Goal: Task Accomplishment & Management: Manage account settings

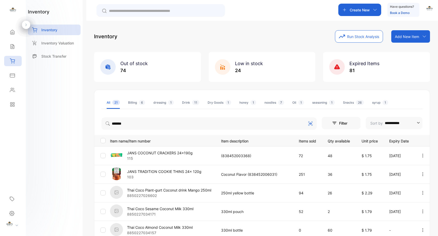
scroll to position [31, 0]
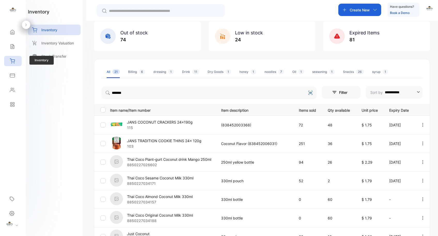
click at [15, 58] on div "Inventory" at bounding box center [13, 61] width 18 height 10
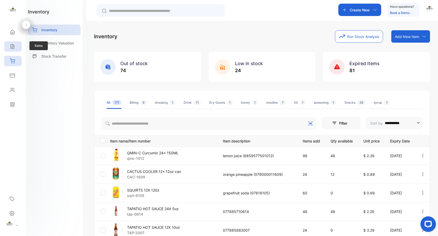
click at [11, 44] on div "Sales" at bounding box center [13, 46] width 18 height 10
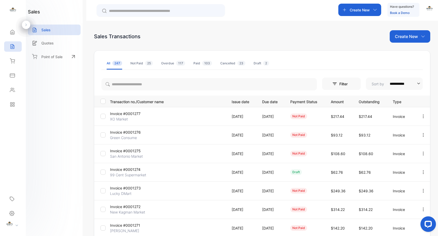
scroll to position [1, 0]
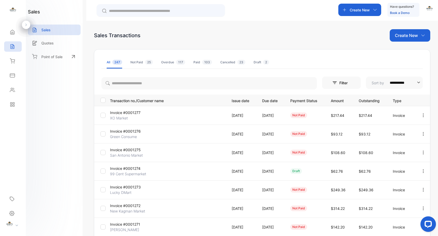
click at [137, 186] on p "Invoice #0001273" at bounding box center [129, 186] width 38 height 5
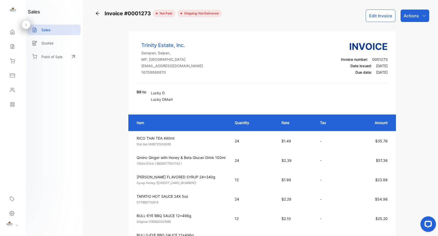
click at [378, 14] on button "Edit Invoice" at bounding box center [381, 16] width 30 height 12
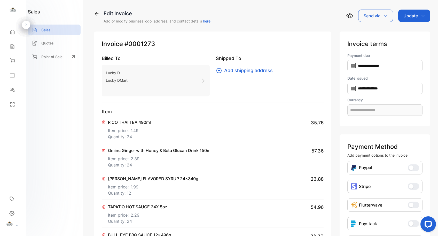
type input "**********"
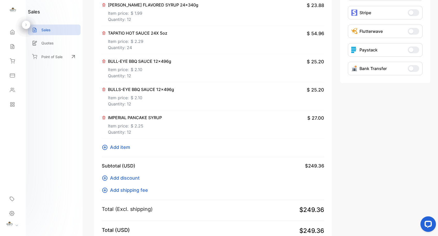
click at [104, 146] on icon at bounding box center [105, 147] width 6 height 6
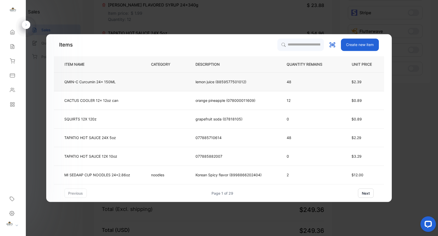
click at [105, 81] on p "QMIN-C Curcumin 24x 150ML" at bounding box center [89, 81] width 51 height 5
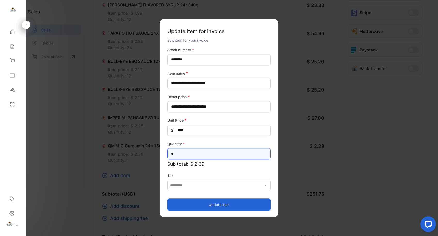
click at [205, 156] on input "*" at bounding box center [218, 153] width 103 height 11
type input "**"
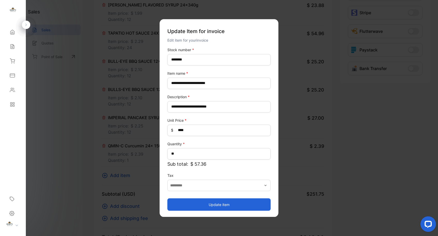
click at [233, 206] on button "Update item" at bounding box center [218, 204] width 103 height 12
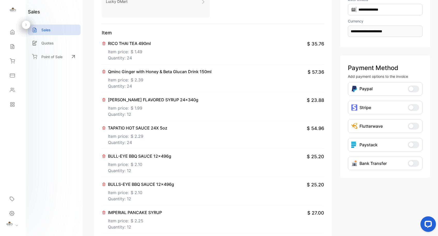
scroll to position [0, 0]
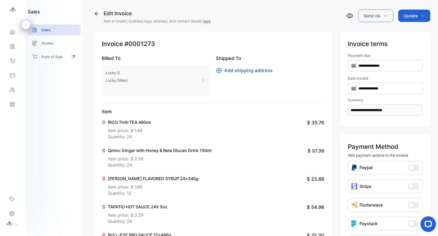
click at [423, 18] on div "Update" at bounding box center [414, 16] width 32 height 12
click at [416, 32] on div "Invoice" at bounding box center [415, 33] width 30 height 10
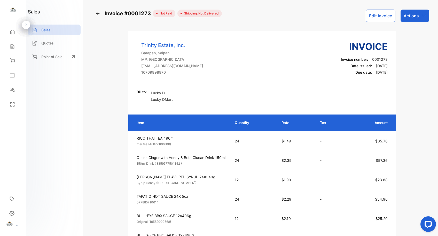
click at [425, 17] on div "Actions" at bounding box center [414, 16] width 29 height 12
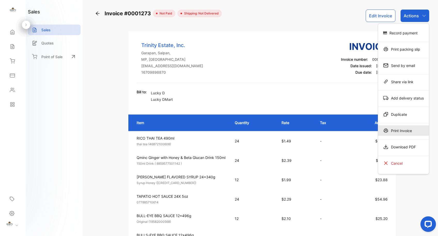
click at [401, 129] on div "Print Invoice" at bounding box center [403, 130] width 51 height 10
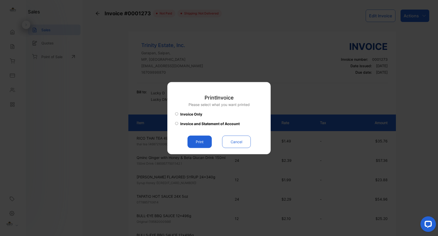
click at [208, 144] on button "Print" at bounding box center [199, 141] width 24 height 12
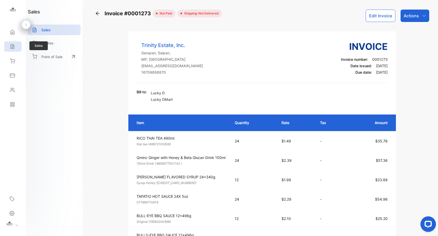
click at [12, 45] on icon at bounding box center [12, 46] width 5 height 5
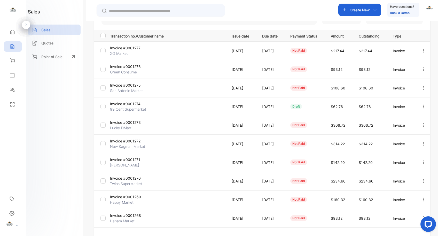
scroll to position [103, 0]
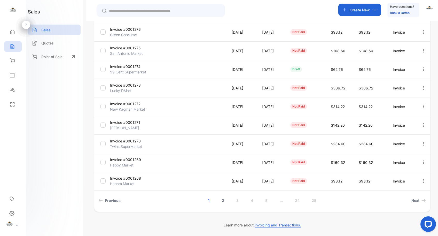
click at [222, 200] on link "2" at bounding box center [223, 200] width 15 height 10
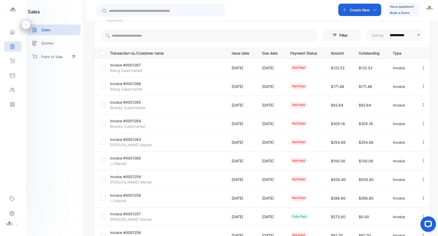
scroll to position [0, 0]
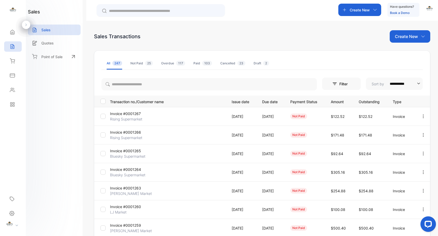
click at [137, 168] on p "Invoice #0001264" at bounding box center [129, 169] width 38 height 5
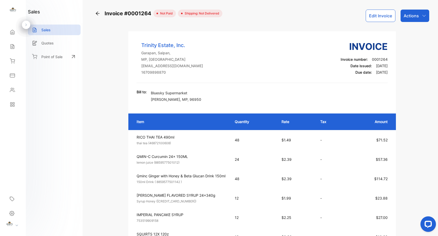
click at [371, 14] on button "Edit Invoice" at bounding box center [381, 16] width 30 height 12
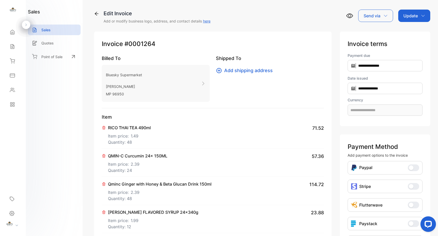
type input "**********"
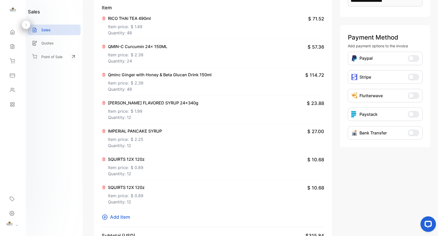
click at [104, 187] on icon at bounding box center [104, 187] width 3 height 3
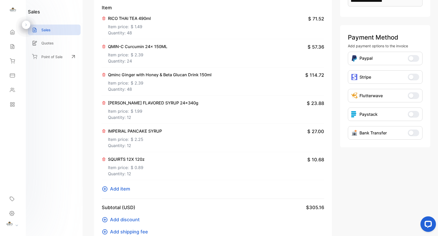
scroll to position [0, 0]
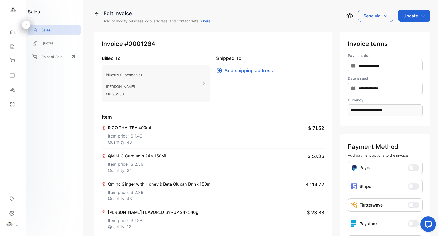
click at [421, 14] on icon "button" at bounding box center [423, 16] width 4 height 4
click at [410, 33] on div "Invoice" at bounding box center [415, 33] width 30 height 10
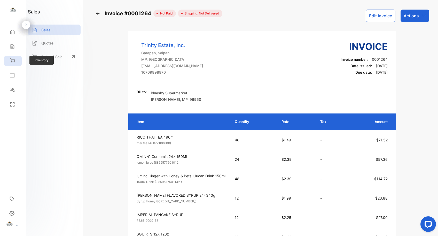
click at [12, 61] on icon at bounding box center [12, 61] width 5 height 4
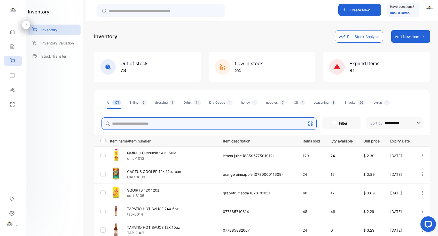
click at [181, 128] on input "search" at bounding box center [208, 123] width 215 height 12
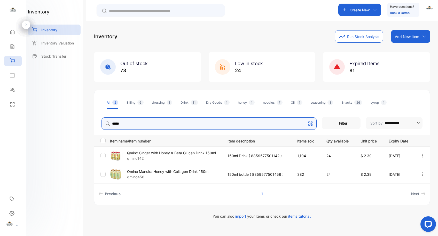
click at [185, 127] on input "*****" at bounding box center [208, 123] width 215 height 12
type input "*"
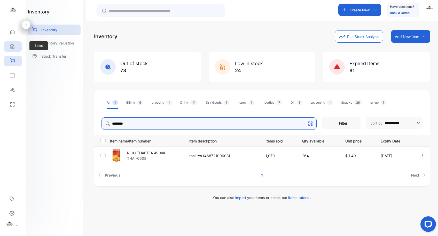
type input "********"
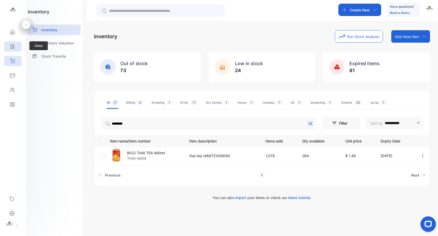
click at [15, 51] on div "Sales" at bounding box center [13, 46] width 18 height 10
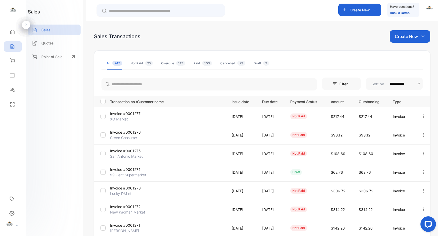
scroll to position [103, 0]
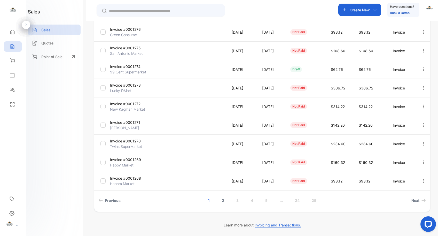
click at [223, 201] on link "2" at bounding box center [223, 200] width 15 height 10
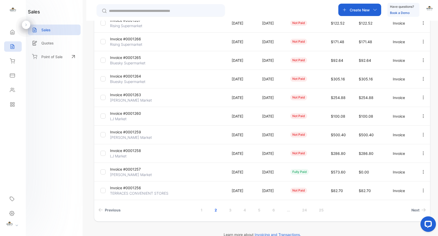
click at [140, 74] on p "Invoice #0001264" at bounding box center [129, 75] width 38 height 5
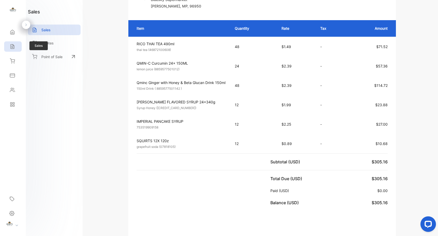
click at [16, 45] on div "Sales" at bounding box center [13, 46] width 18 height 10
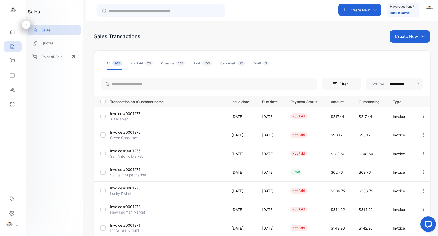
click at [135, 113] on p "Invoice #0001277" at bounding box center [129, 113] width 38 height 5
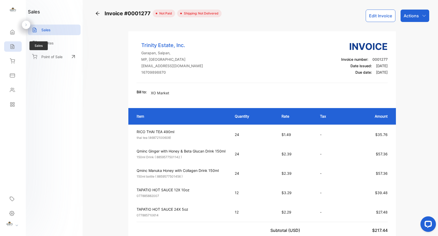
click at [12, 49] on div "Sales" at bounding box center [13, 46] width 18 height 10
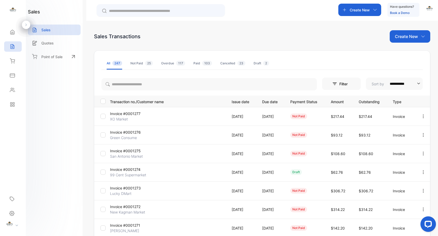
click at [137, 114] on p "Invoice #0001277" at bounding box center [129, 113] width 38 height 5
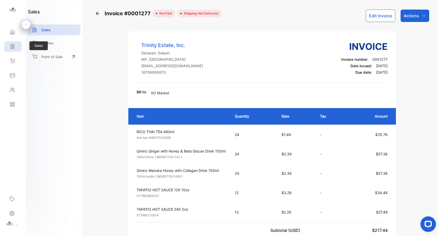
click at [16, 48] on div "Sales" at bounding box center [13, 46] width 18 height 10
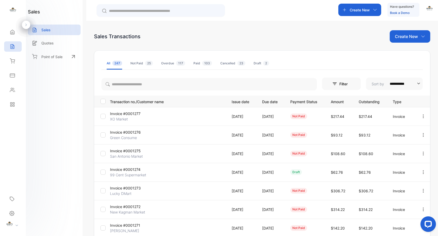
click at [138, 131] on p "Invoice #0001276" at bounding box center [129, 131] width 38 height 5
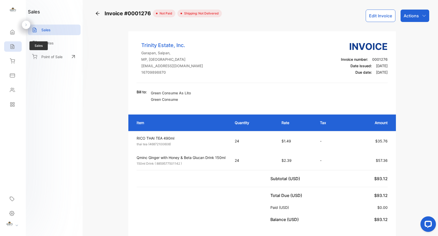
click at [13, 46] on icon at bounding box center [12, 46] width 5 height 5
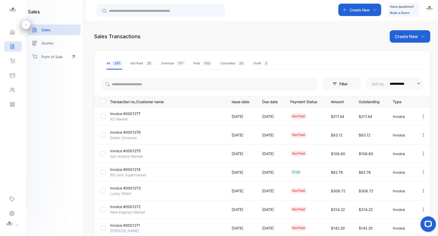
scroll to position [103, 0]
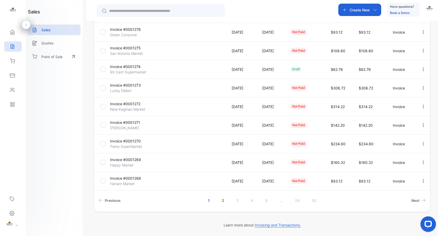
click at [223, 200] on link "2" at bounding box center [223, 200] width 15 height 10
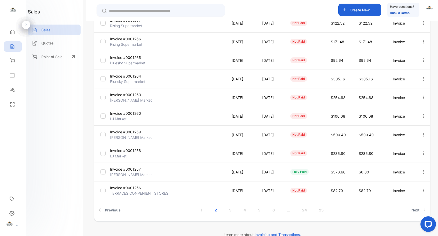
scroll to position [0, 0]
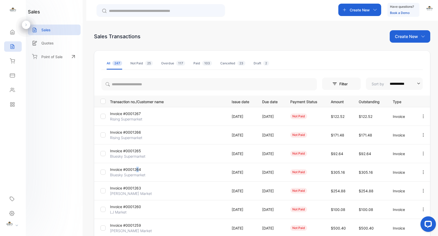
click at [138, 169] on p "Invoice #0001264" at bounding box center [129, 169] width 38 height 5
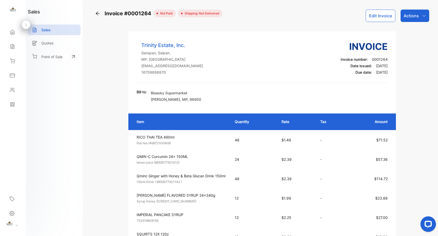
click at [424, 15] on icon "button" at bounding box center [424, 16] width 4 height 4
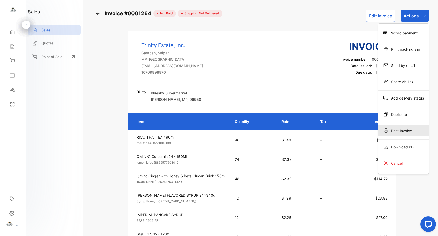
click at [405, 133] on div "Print Invoice" at bounding box center [403, 130] width 51 height 10
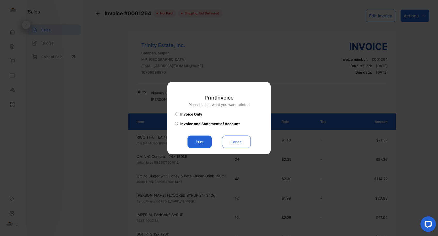
click at [202, 144] on button "Print" at bounding box center [199, 141] width 24 height 12
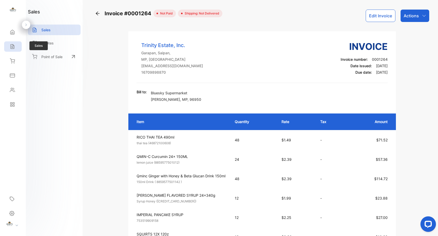
click at [13, 49] on icon at bounding box center [12, 46] width 3 height 4
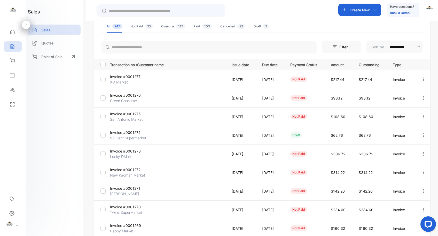
scroll to position [86, 0]
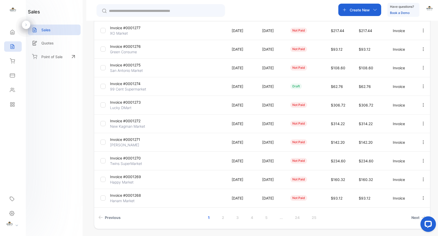
click at [129, 177] on p "Invoice #0001269" at bounding box center [129, 176] width 38 height 5
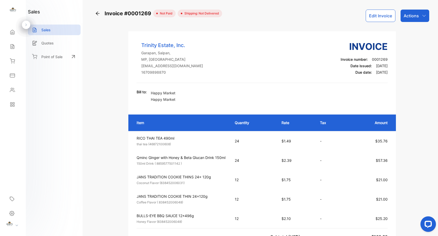
click at [381, 18] on button "Edit Invoice" at bounding box center [381, 16] width 30 height 12
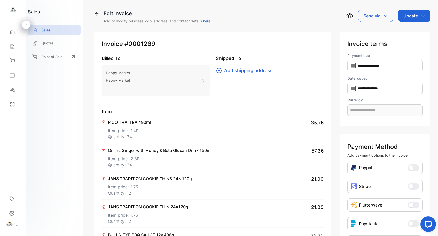
type input "**********"
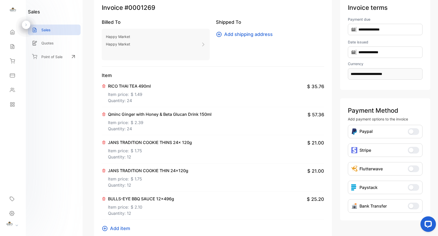
scroll to position [78, 0]
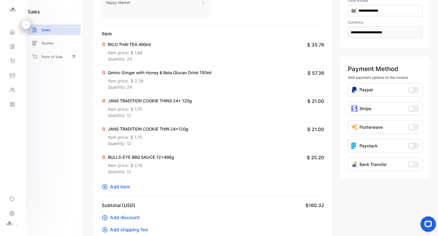
click at [119, 101] on p "JANS TRADITION COOKIE THINS 24x 120g" at bounding box center [150, 101] width 84 height 6
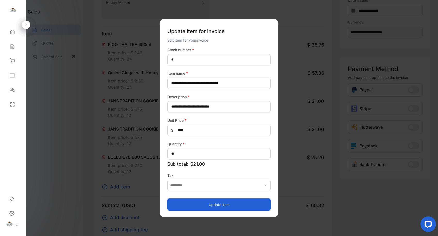
click at [220, 205] on button "Update item" at bounding box center [218, 204] width 103 height 12
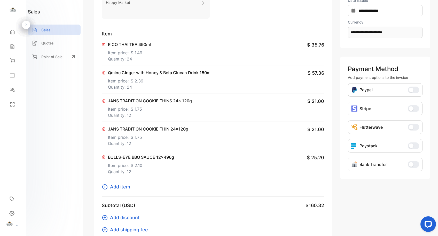
click at [105, 101] on icon at bounding box center [104, 100] width 3 height 3
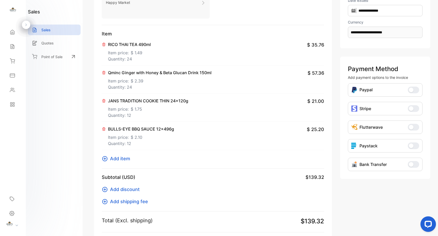
click at [132, 101] on p "JANS TRADITION COOKIE THIN 24x120g" at bounding box center [148, 101] width 80 height 6
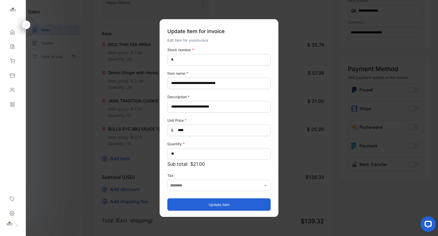
click at [228, 206] on button "Update item" at bounding box center [218, 204] width 103 height 12
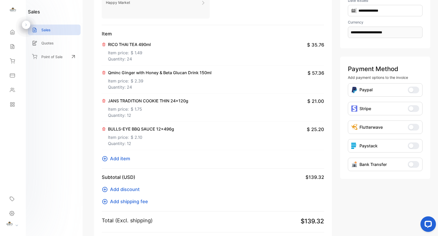
click at [105, 158] on icon at bounding box center [105, 158] width 6 height 6
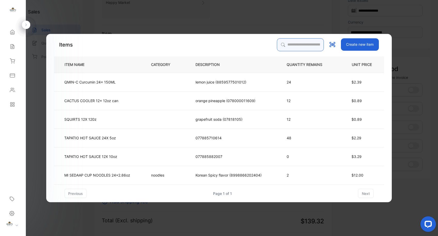
drag, startPoint x: 274, startPoint y: 46, endPoint x: 275, endPoint y: 44, distance: 2.7
click at [277, 46] on input "search" at bounding box center [300, 44] width 47 height 13
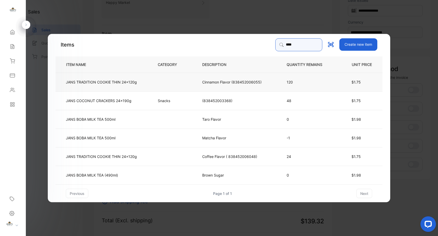
type input "****"
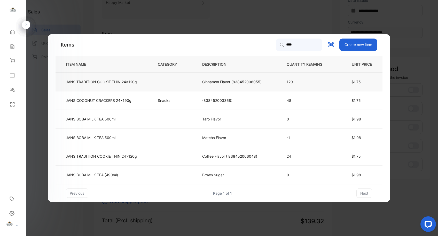
click at [106, 81] on p "JANS TRADITION COOKIE THIN 24x120g" at bounding box center [101, 81] width 71 height 5
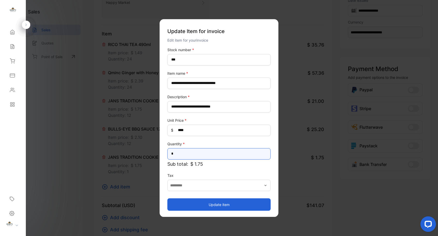
click at [185, 156] on input "*" at bounding box center [218, 153] width 103 height 11
type input "**"
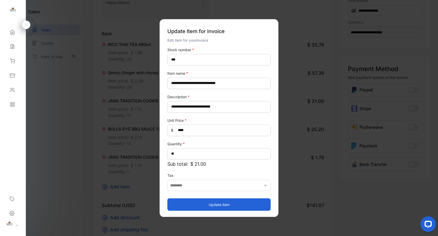
click at [221, 207] on button "Update item" at bounding box center [218, 204] width 103 height 12
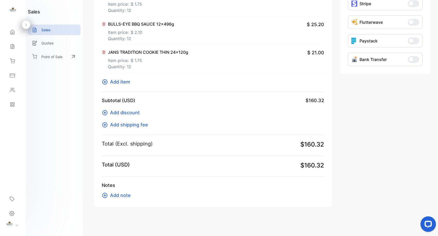
scroll to position [0, 0]
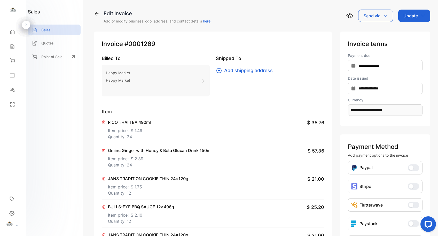
click at [419, 14] on div "Update" at bounding box center [414, 16] width 32 height 12
click at [414, 33] on div "Invoice" at bounding box center [415, 33] width 30 height 10
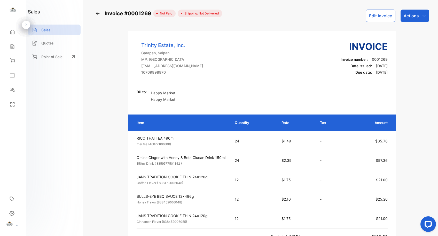
click at [422, 17] on icon "button" at bounding box center [424, 16] width 4 height 4
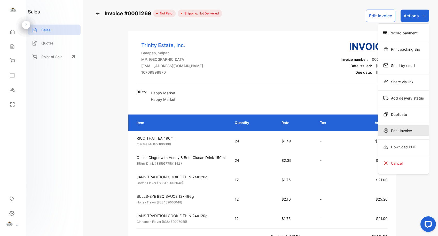
click at [394, 131] on div "Print Invoice" at bounding box center [403, 130] width 51 height 10
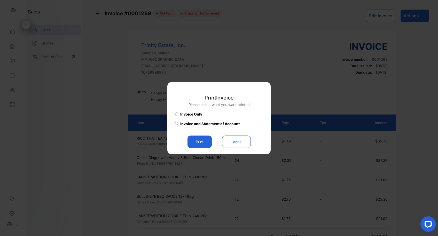
click at [207, 143] on button "Print" at bounding box center [199, 141] width 24 height 12
